Goal: Transaction & Acquisition: Purchase product/service

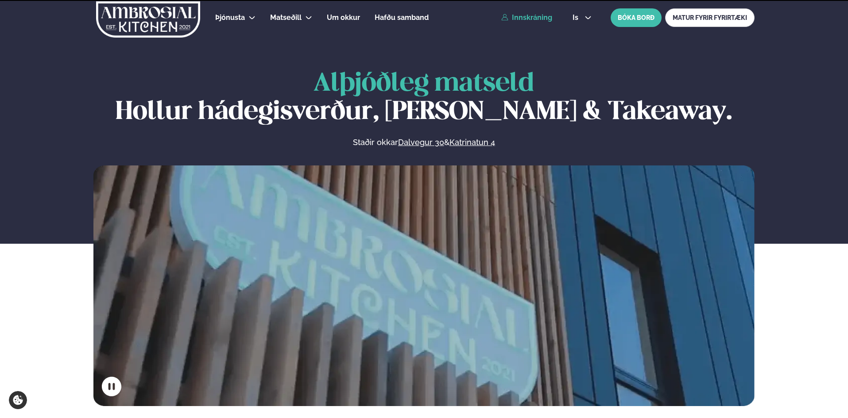
click at [524, 14] on link "Innskráning" at bounding box center [526, 18] width 51 height 8
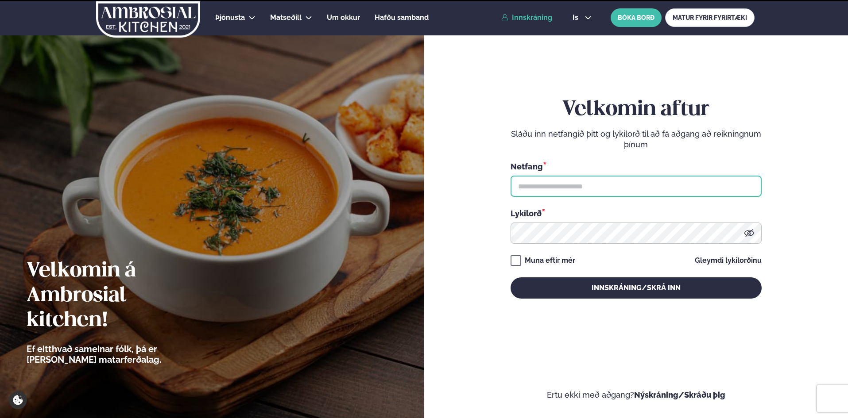
type input "**********"
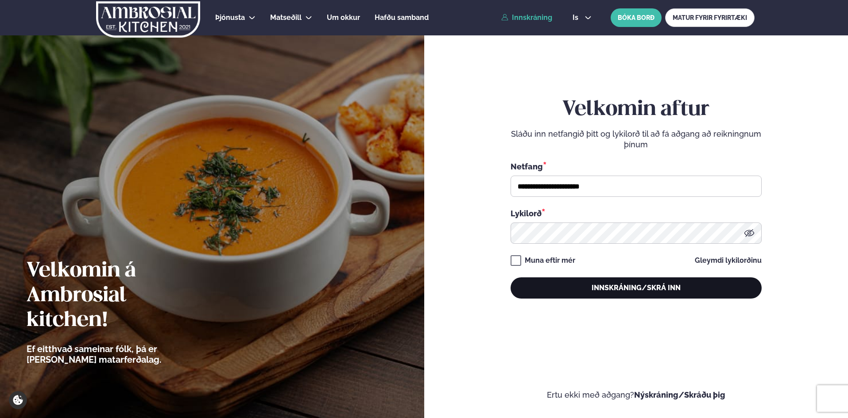
click at [666, 291] on button "Innskráning/Skrá inn" at bounding box center [636, 288] width 251 height 21
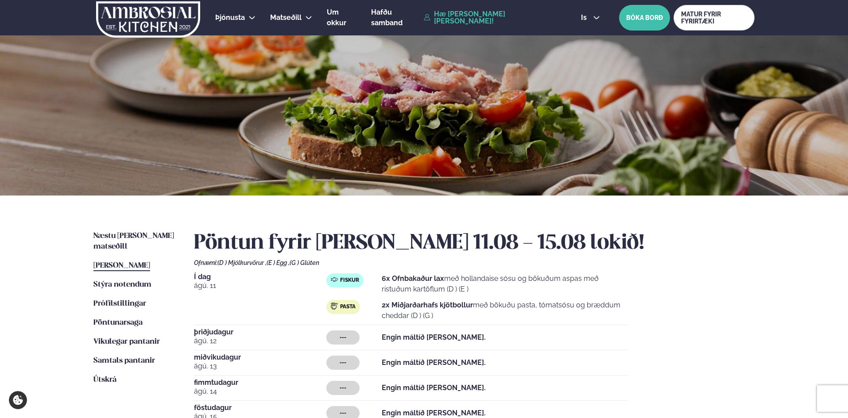
scroll to position [263, 0]
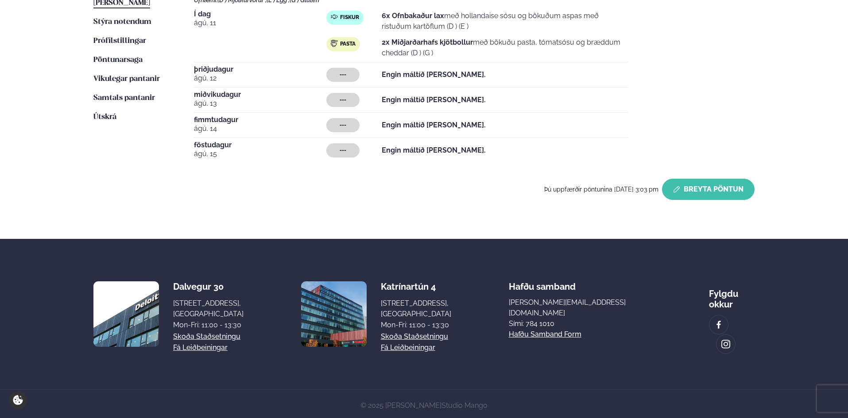
click at [700, 183] on button "Breyta Pöntun" at bounding box center [708, 189] width 93 height 21
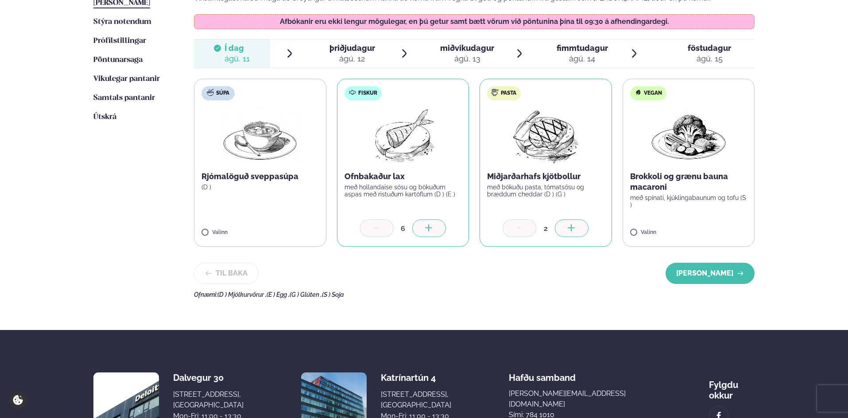
click at [434, 229] on div at bounding box center [429, 229] width 34 height 18
click at [581, 230] on div at bounding box center [572, 229] width 34 height 18
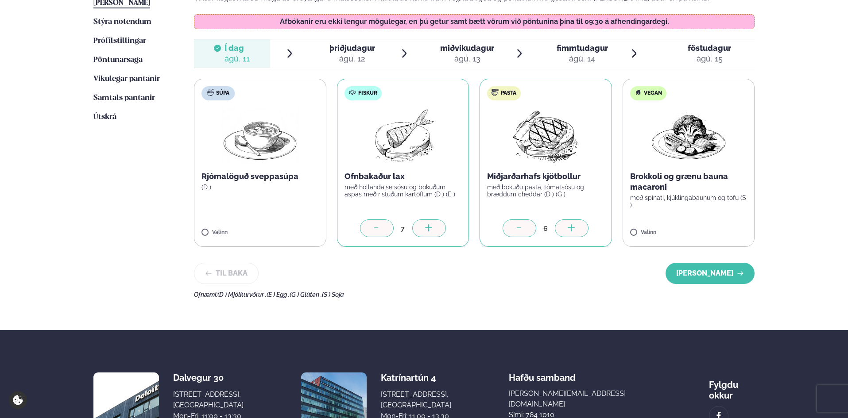
click at [581, 230] on div at bounding box center [572, 229] width 34 height 18
click at [684, 275] on button "[PERSON_NAME]" at bounding box center [710, 273] width 89 height 21
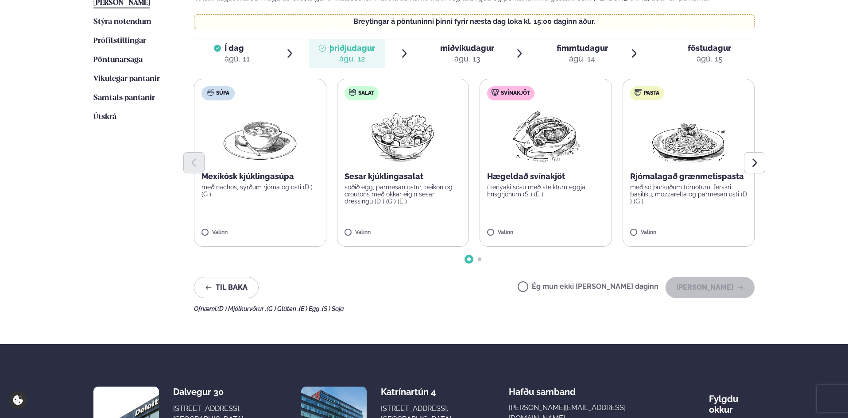
click at [266, 220] on label "Súpa Mexíkósk kjúklingasúpa með nachos, sýrðum rjóma og osti (D ) (G ) Valinn" at bounding box center [260, 163] width 132 height 168
click at [296, 230] on div at bounding box center [286, 229] width 34 height 18
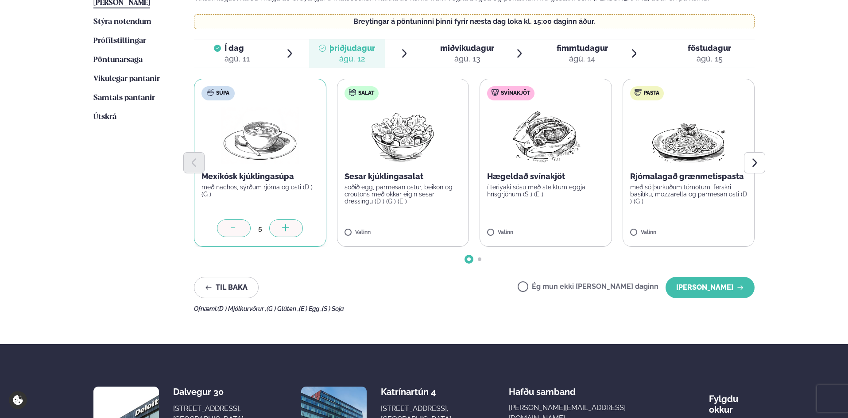
click at [296, 230] on div at bounding box center [286, 229] width 34 height 18
click at [396, 149] on img at bounding box center [403, 136] width 78 height 57
click at [425, 232] on icon at bounding box center [429, 229] width 9 height 9
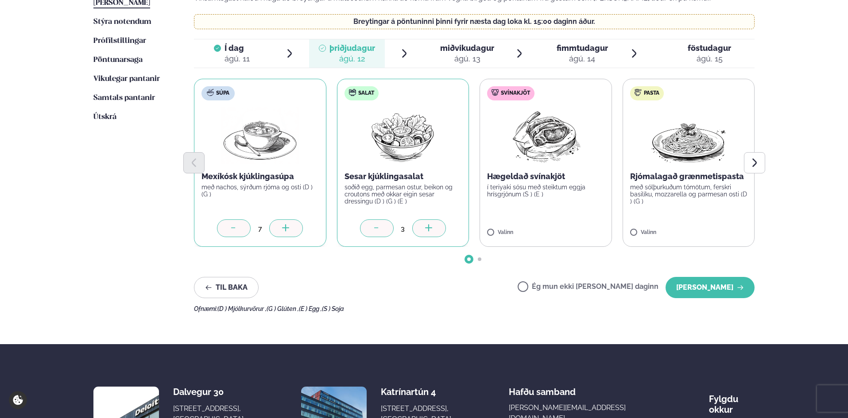
click at [519, 188] on p "í teriyaki sósu með steiktum eggja hrísgrjónum (S ) (E )" at bounding box center [545, 191] width 117 height 14
click at [567, 229] on icon at bounding box center [571, 229] width 9 height 9
click at [716, 287] on button "[PERSON_NAME]" at bounding box center [710, 287] width 89 height 21
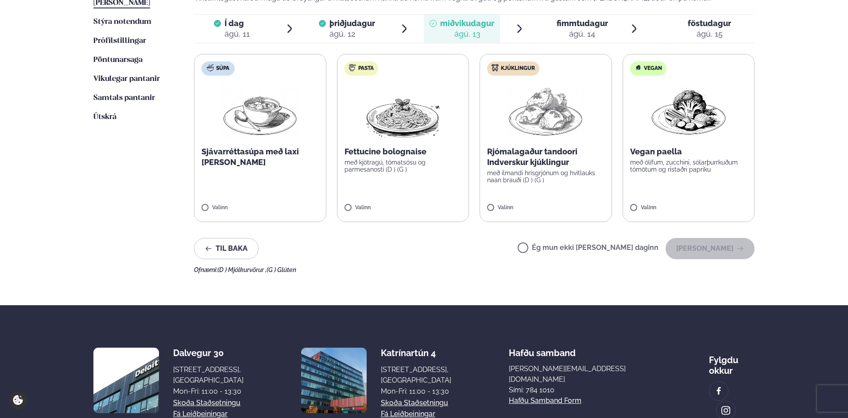
click at [267, 190] on label "Súpa Sjávarréttasúpa með laxi [PERSON_NAME] Valinn" at bounding box center [260, 138] width 132 height 168
click at [540, 159] on p "Rjómalagaður tandoori Indverskur kjúklingur" at bounding box center [545, 157] width 117 height 21
click at [575, 205] on icon at bounding box center [571, 204] width 9 height 9
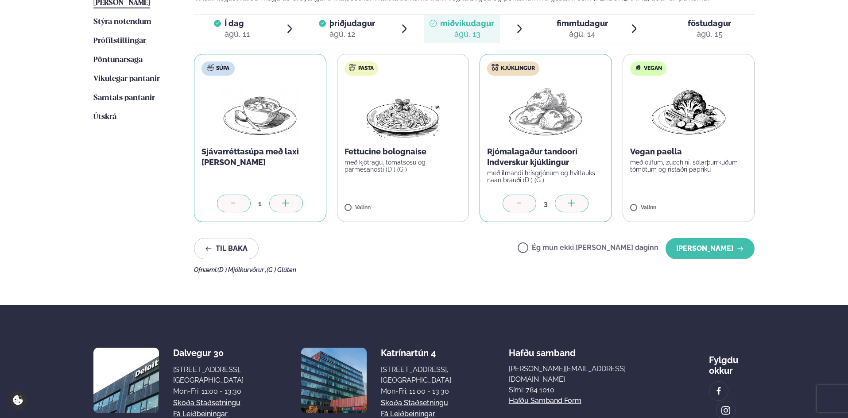
click at [575, 205] on icon at bounding box center [571, 204] width 9 height 9
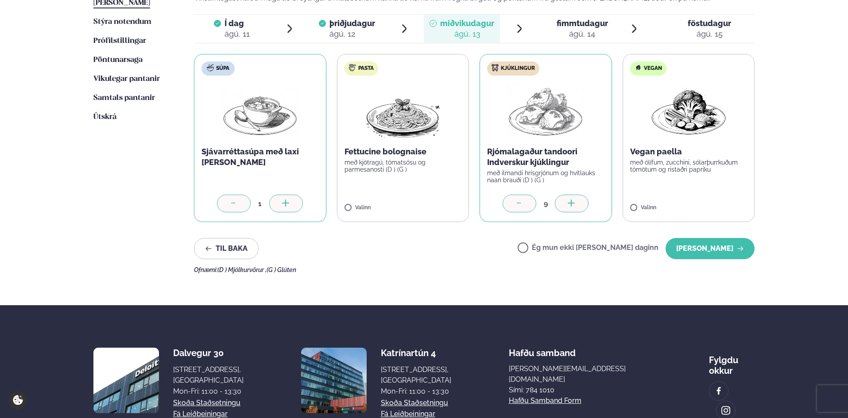
click at [575, 205] on icon at bounding box center [571, 204] width 9 height 9
click at [735, 249] on button "[PERSON_NAME]" at bounding box center [710, 248] width 89 height 21
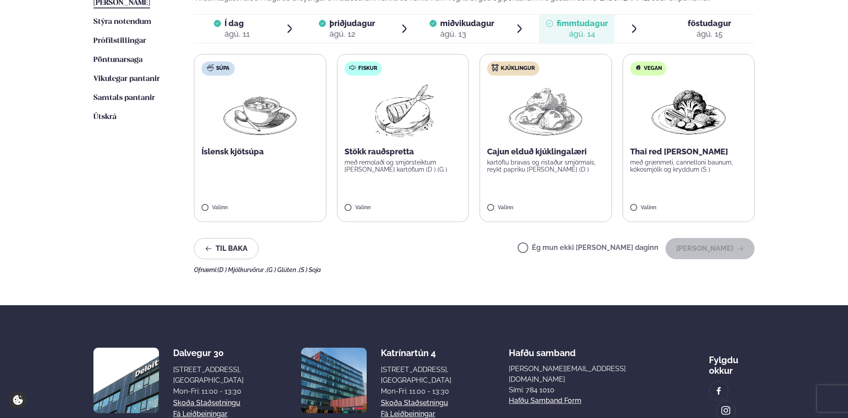
click at [557, 164] on p "kartöflu bravas og ristaður smjörmaís, reykt papriku [PERSON_NAME] (D )" at bounding box center [545, 166] width 117 height 14
click at [523, 200] on icon at bounding box center [519, 204] width 9 height 9
click at [376, 152] on p "Stökk rauðspretta" at bounding box center [403, 152] width 117 height 11
click at [425, 206] on icon at bounding box center [429, 204] width 9 height 9
click at [427, 202] on icon at bounding box center [429, 204] width 9 height 9
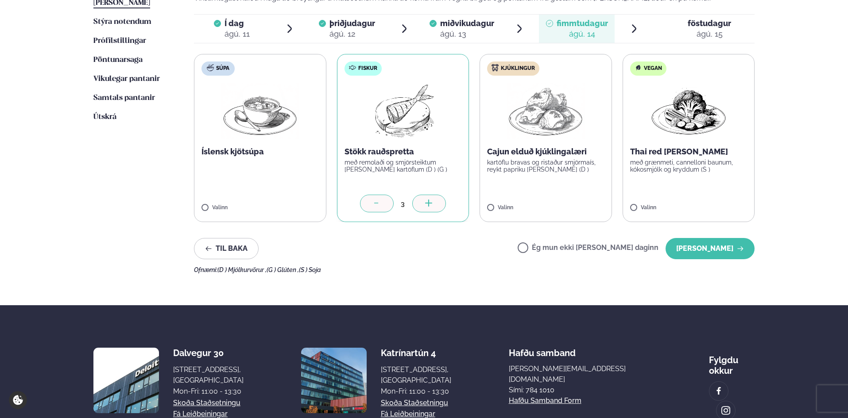
click at [427, 202] on icon at bounding box center [429, 204] width 9 height 9
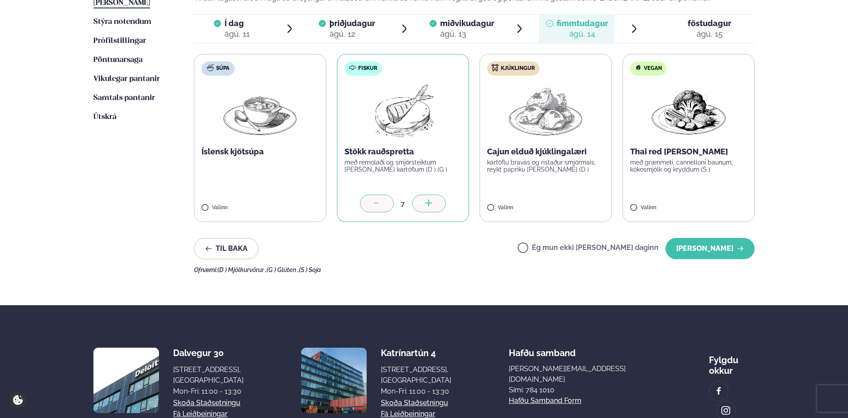
click at [427, 202] on icon at bounding box center [429, 204] width 9 height 9
click at [741, 254] on button "[PERSON_NAME]" at bounding box center [710, 248] width 89 height 21
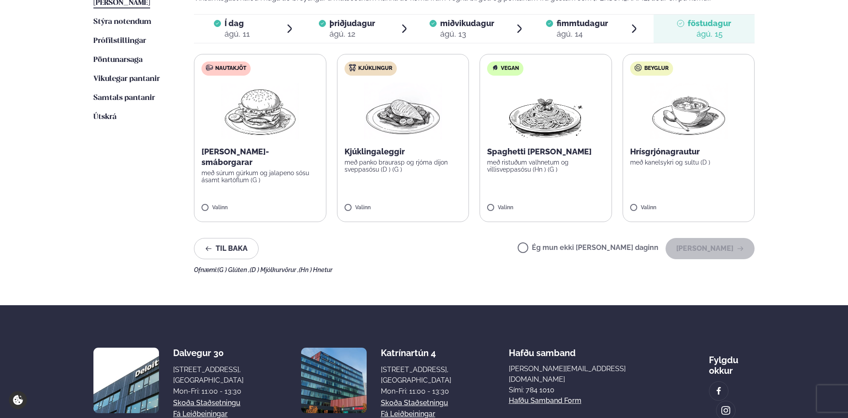
click at [220, 116] on label "Nautakjöt [PERSON_NAME]-smáborgarar með súrum gúrkum og jalapeno sósu ásamt kar…" at bounding box center [260, 138] width 132 height 168
click at [300, 212] on div "1" at bounding box center [259, 204] width 117 height 18
click at [298, 211] on div "1" at bounding box center [259, 204] width 117 height 18
click at [295, 206] on div at bounding box center [286, 204] width 34 height 18
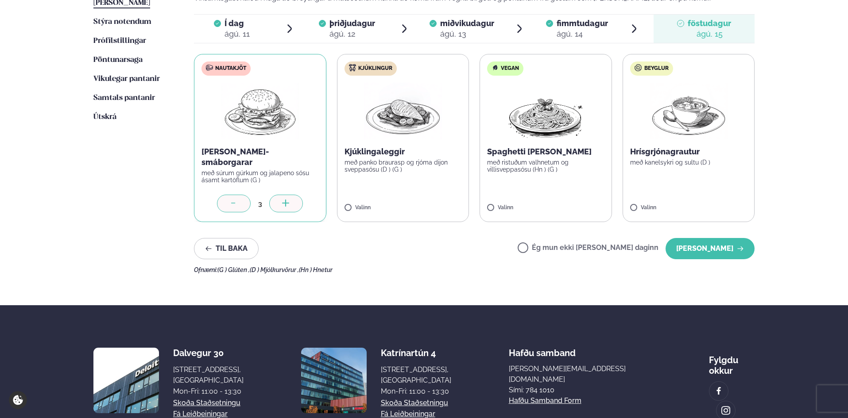
click at [295, 206] on div at bounding box center [286, 204] width 34 height 18
click at [399, 160] on p "með panko braurasp og rjóma dijon sveppasósu (D ) (G )" at bounding box center [403, 166] width 117 height 14
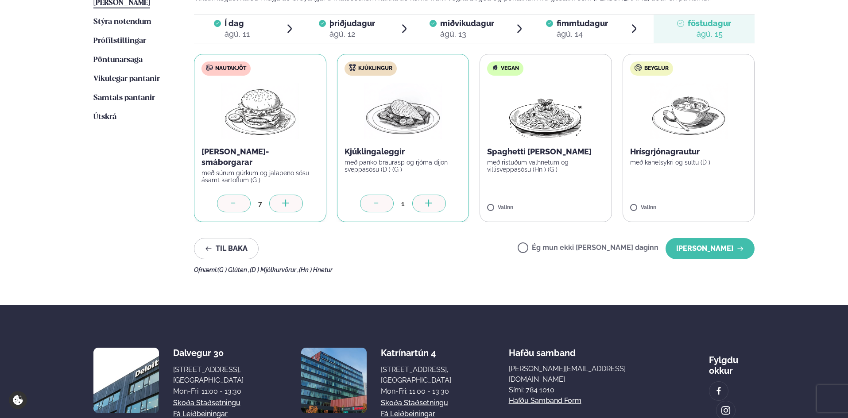
click at [432, 202] on icon at bounding box center [429, 204] width 9 height 9
drag, startPoint x: 722, startPoint y: 250, endPoint x: 782, endPoint y: 263, distance: 61.2
click at [725, 250] on button "[PERSON_NAME]" at bounding box center [710, 248] width 89 height 21
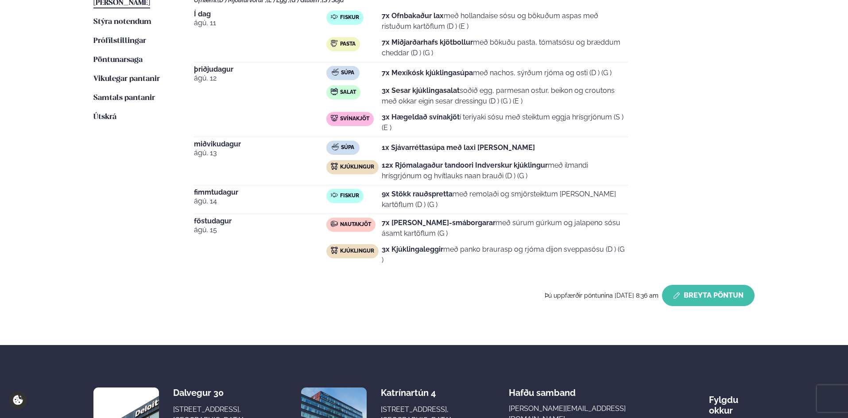
click at [728, 293] on button "Breyta Pöntun" at bounding box center [708, 295] width 93 height 21
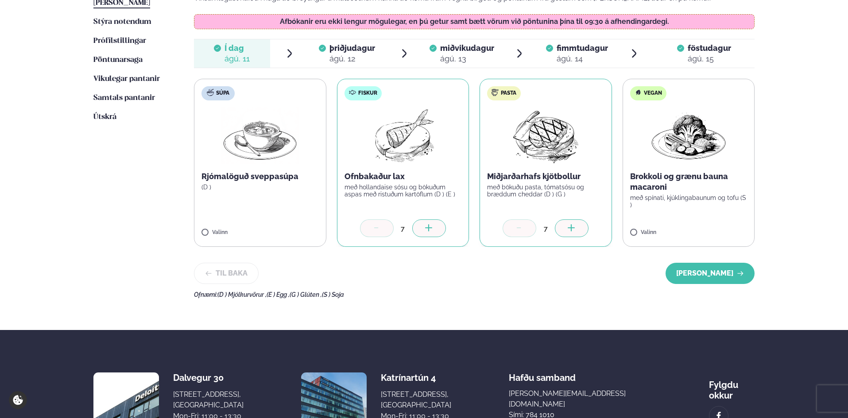
click at [354, 63] on div "ágú. 12" at bounding box center [352, 59] width 46 height 11
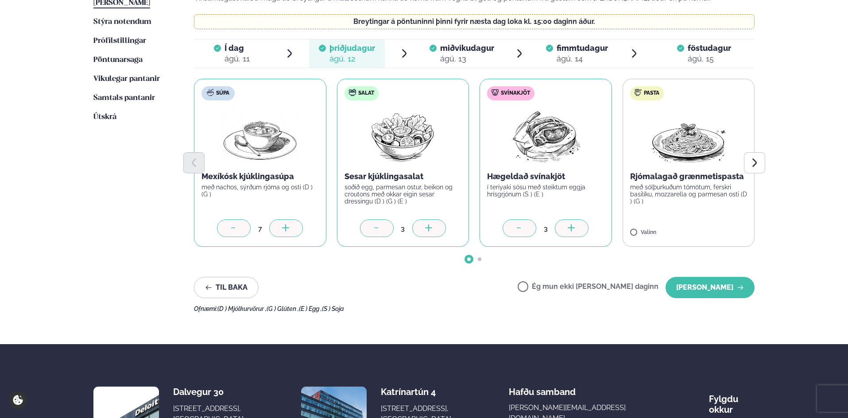
click at [568, 230] on icon at bounding box center [571, 229] width 9 height 9
click at [720, 289] on button "[PERSON_NAME]" at bounding box center [710, 287] width 89 height 21
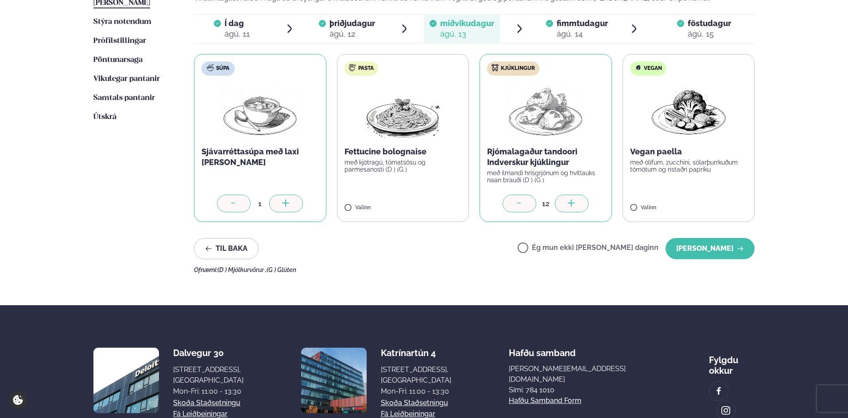
click at [573, 205] on icon at bounding box center [571, 204] width 9 height 9
click at [571, 206] on icon at bounding box center [571, 204] width 9 height 9
click at [708, 253] on button "[PERSON_NAME]" at bounding box center [710, 248] width 89 height 21
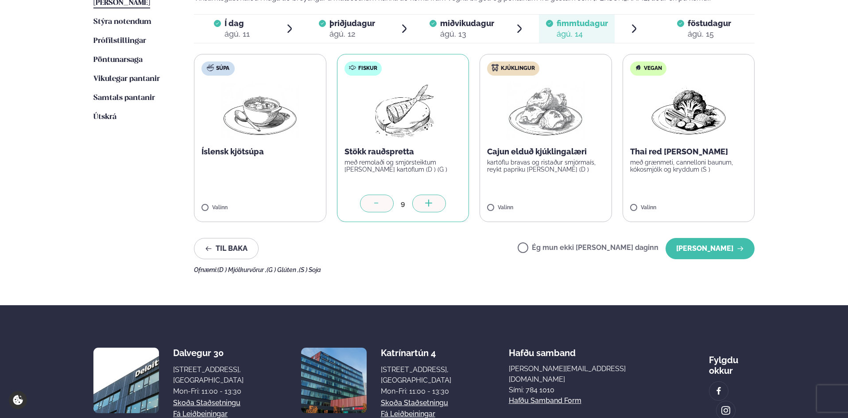
click at [502, 186] on label "Kjúklingur Cajun elduð kjúklingalæri kartöflu bravas og ristaður smjörmaís, rey…" at bounding box center [546, 138] width 132 height 168
click at [697, 252] on button "[PERSON_NAME]" at bounding box center [710, 248] width 89 height 21
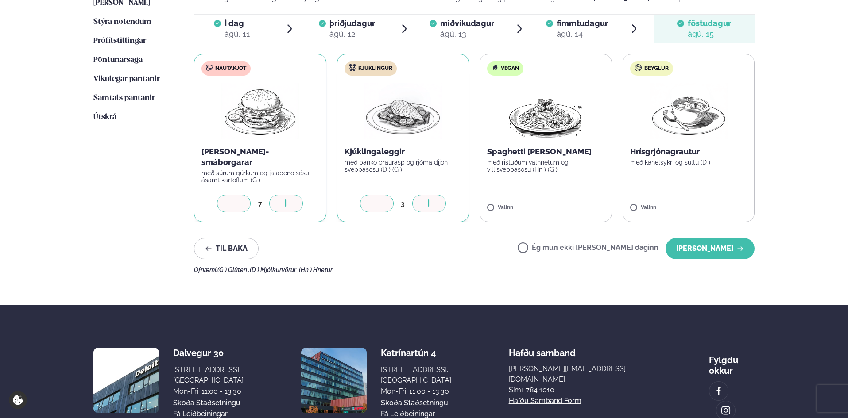
click at [289, 203] on icon at bounding box center [285, 203] width 7 height 1
click at [725, 251] on button "[PERSON_NAME]" at bounding box center [710, 248] width 89 height 21
